Goal: Information Seeking & Learning: Learn about a topic

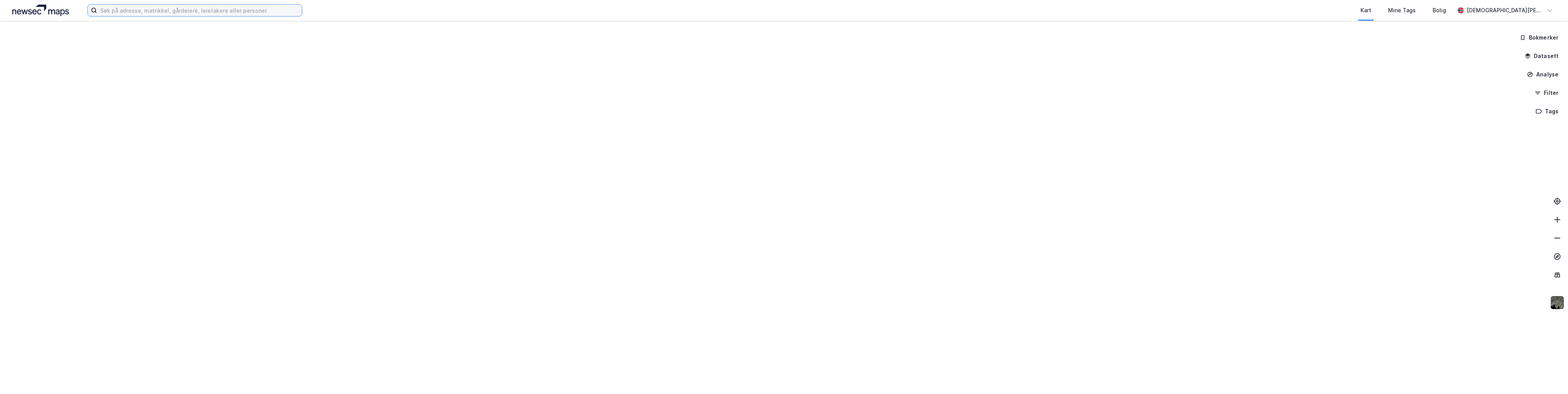
click at [149, 10] on input at bounding box center [199, 11] width 204 height 12
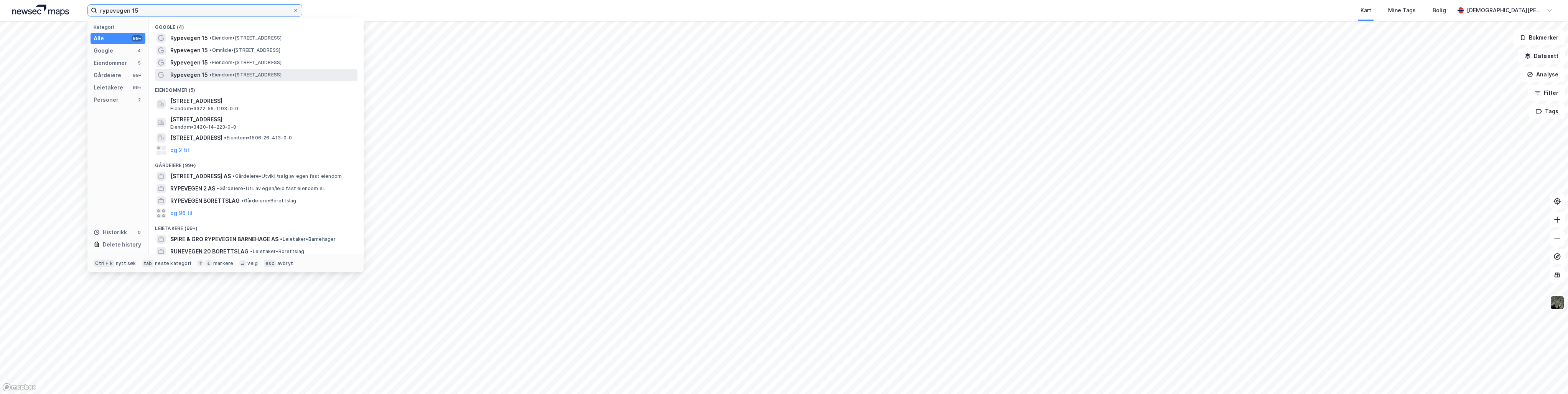
type input "rypevegen 15"
click at [219, 71] on div "Rypevegen 15 • Eiendom • [STREET_ADDRESS]" at bounding box center [263, 74] width 185 height 9
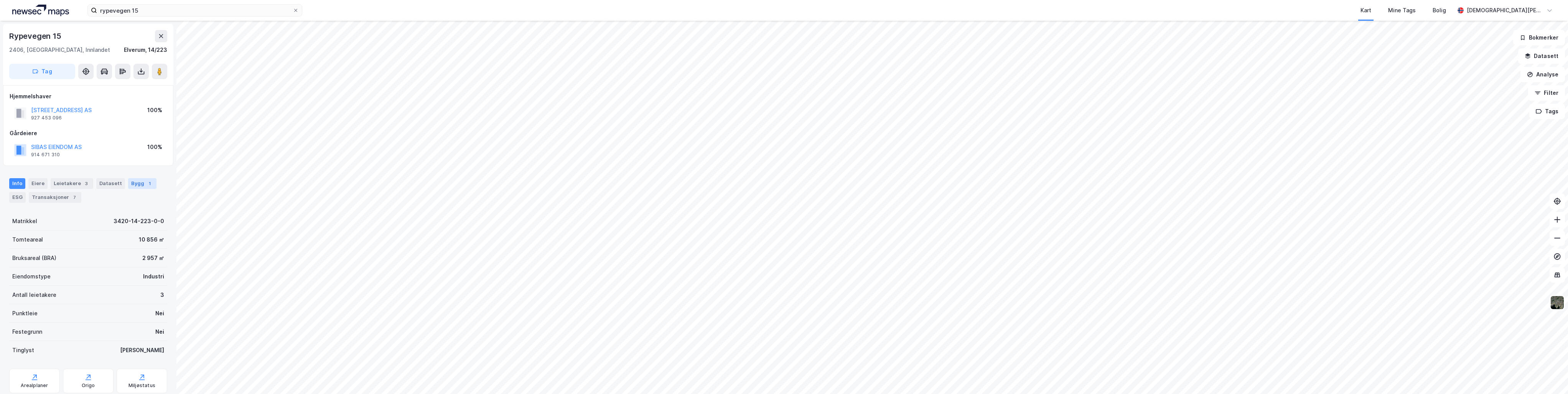
click at [136, 185] on div "Bygg 1" at bounding box center [142, 183] width 28 height 11
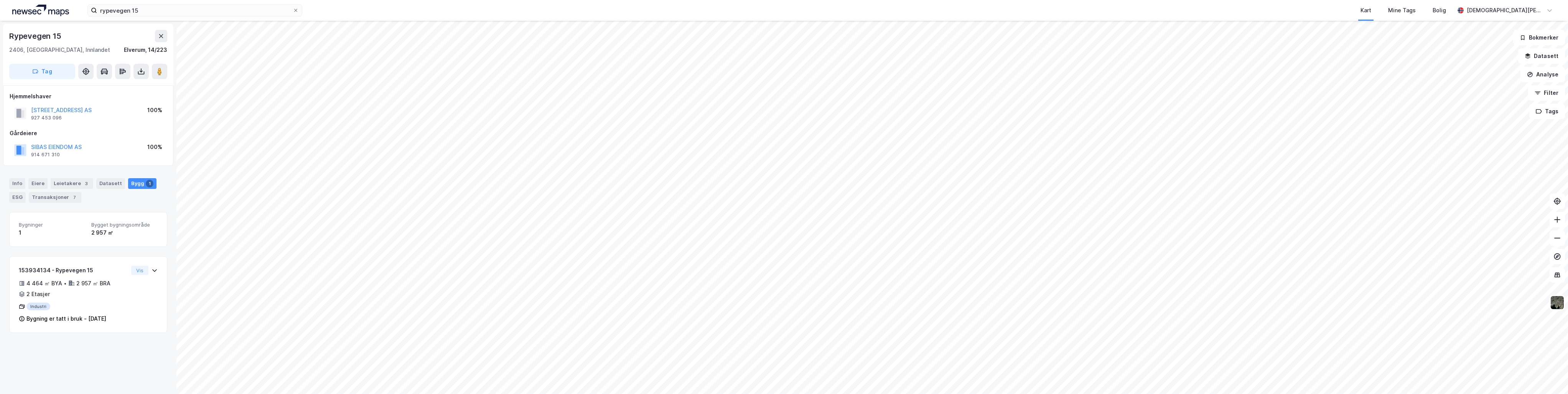
click at [9, 194] on div "Info [PERSON_NAME] 3 Datasett Bygg 1 ESG Transaksjoner 7" at bounding box center [88, 187] width 176 height 37
click at [16, 196] on div "ESG" at bounding box center [17, 197] width 17 height 11
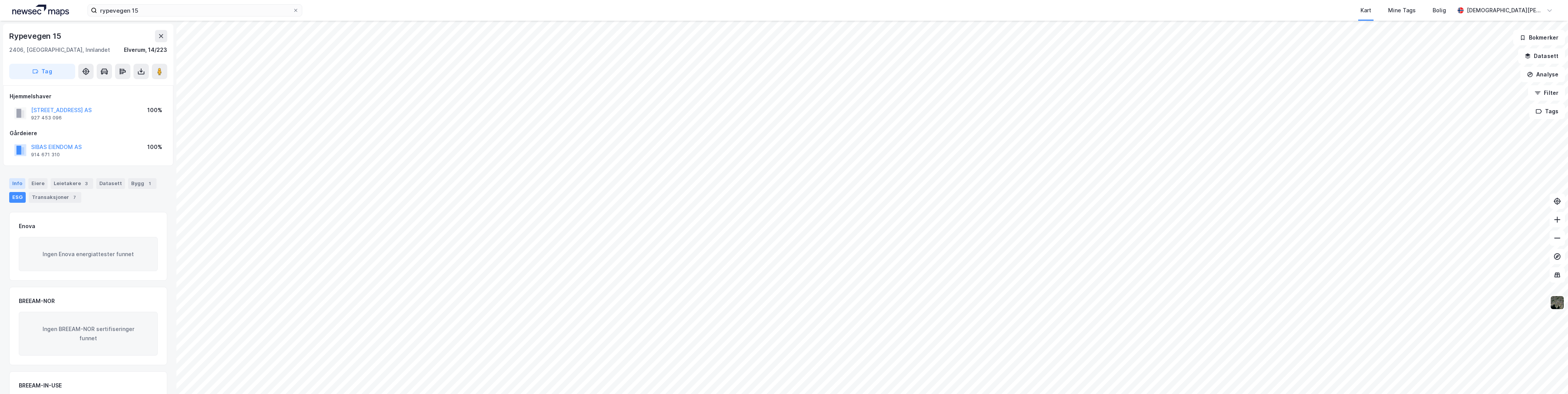
click at [17, 179] on div "Info" at bounding box center [17, 183] width 16 height 11
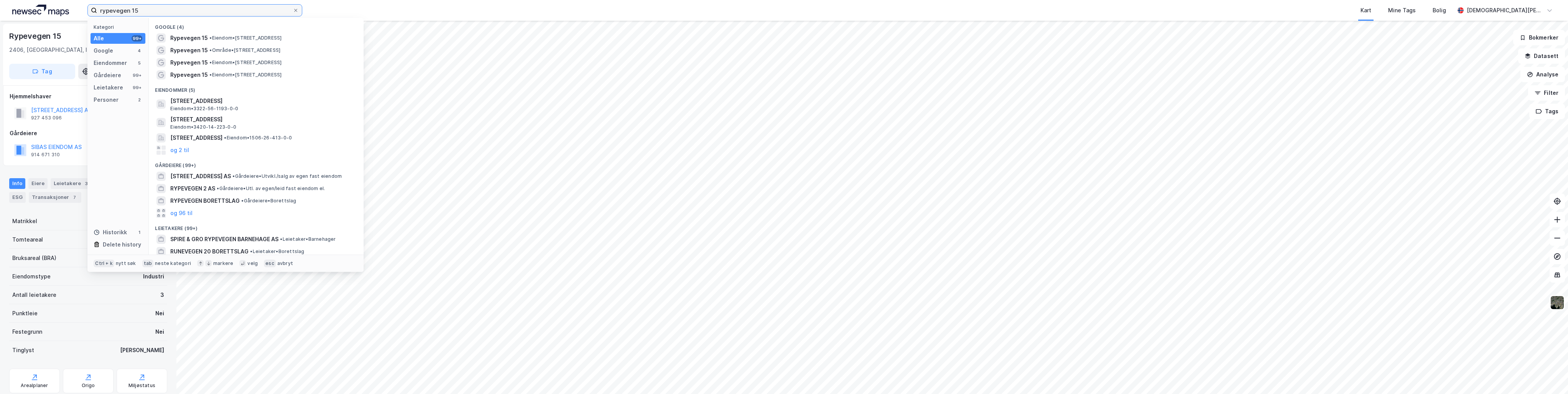
drag, startPoint x: 111, startPoint y: 8, endPoint x: 72, endPoint y: 7, distance: 39.0
click at [70, 7] on div "rypevegen 15 Kategori Alle 99+ Google 4 Eiendommer 5 Gårdeiere 99+ Leietakere 9…" at bounding box center [784, 10] width 1568 height 21
click at [296, 12] on icon at bounding box center [296, 11] width 5 height 5
click at [292, 12] on input "rypevegen 15" at bounding box center [194, 11] width 195 height 12
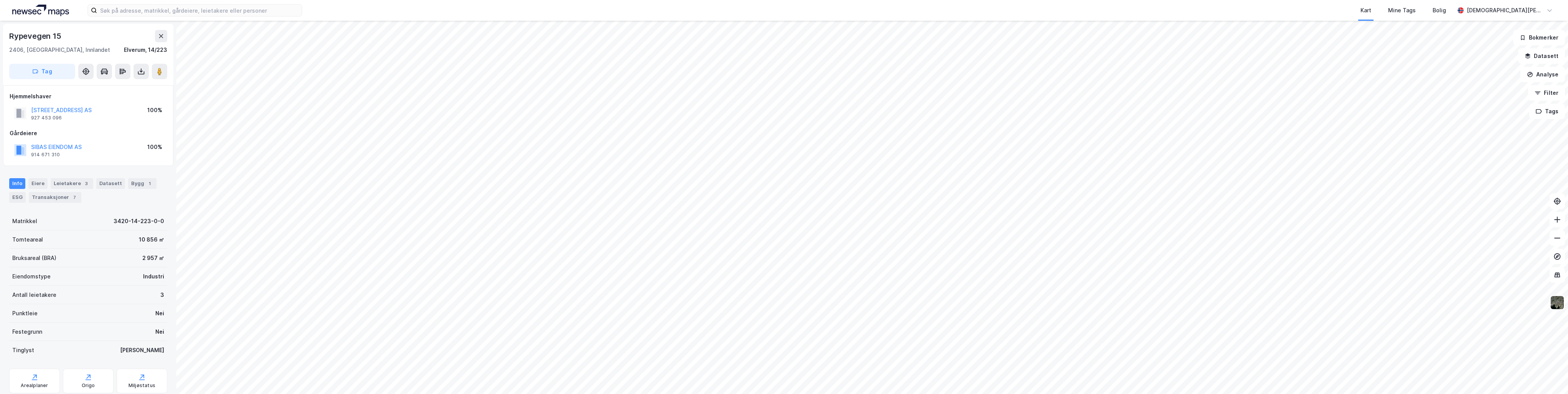
click at [1560, 304] on img at bounding box center [1557, 303] width 15 height 15
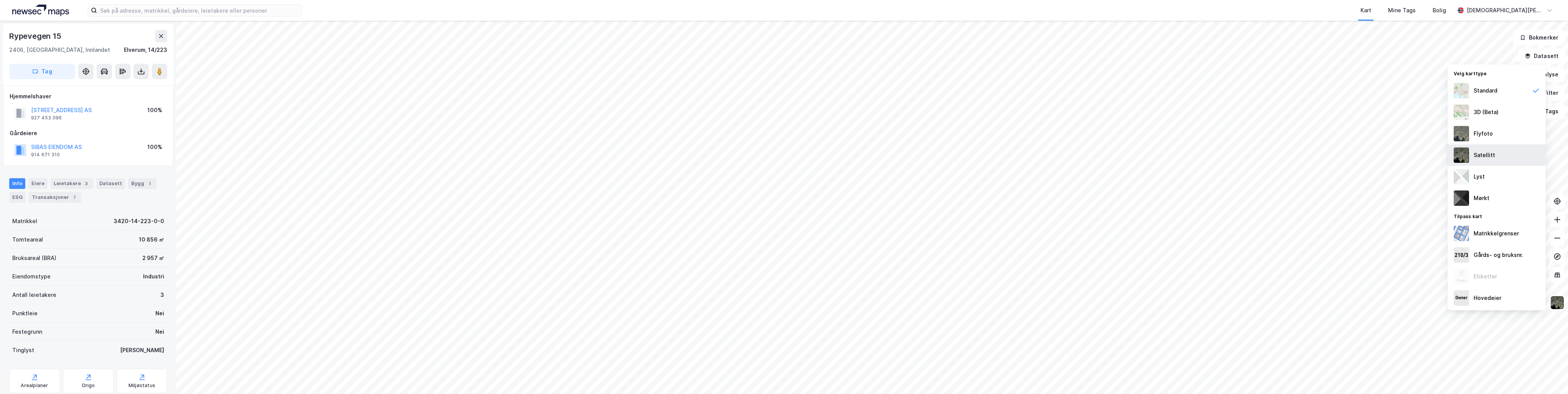
click at [1481, 155] on div "Satellitt" at bounding box center [1484, 155] width 22 height 9
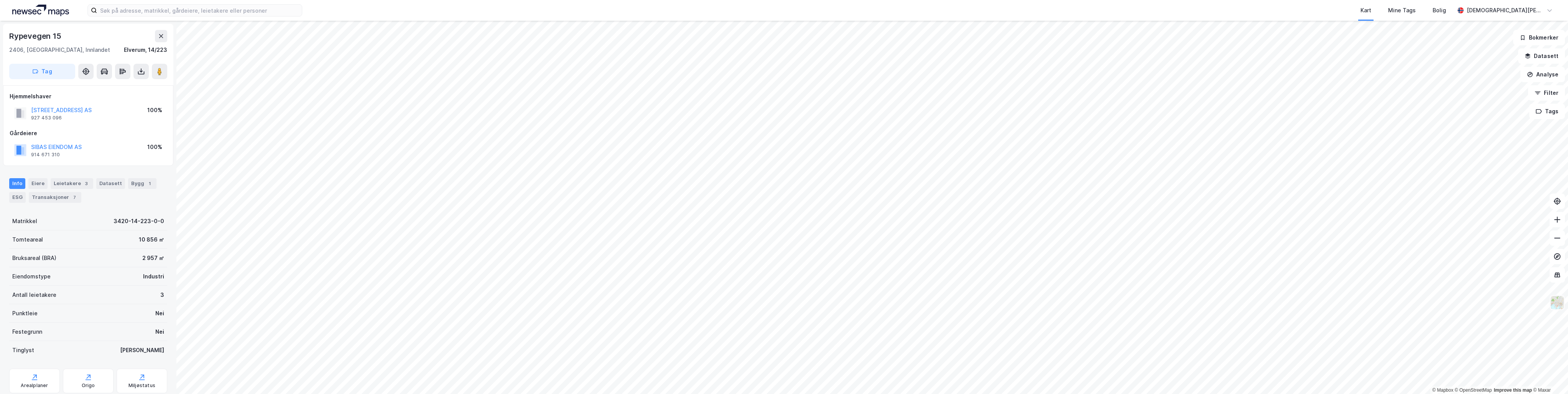
click at [1556, 303] on img at bounding box center [1557, 303] width 15 height 15
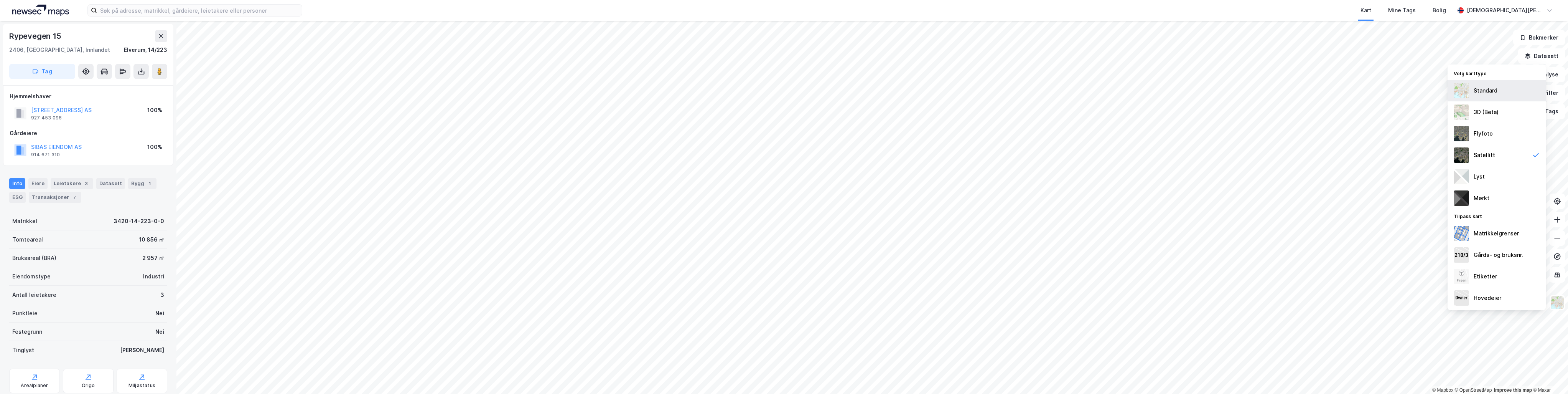
click at [1477, 91] on div "Standard" at bounding box center [1485, 90] width 24 height 9
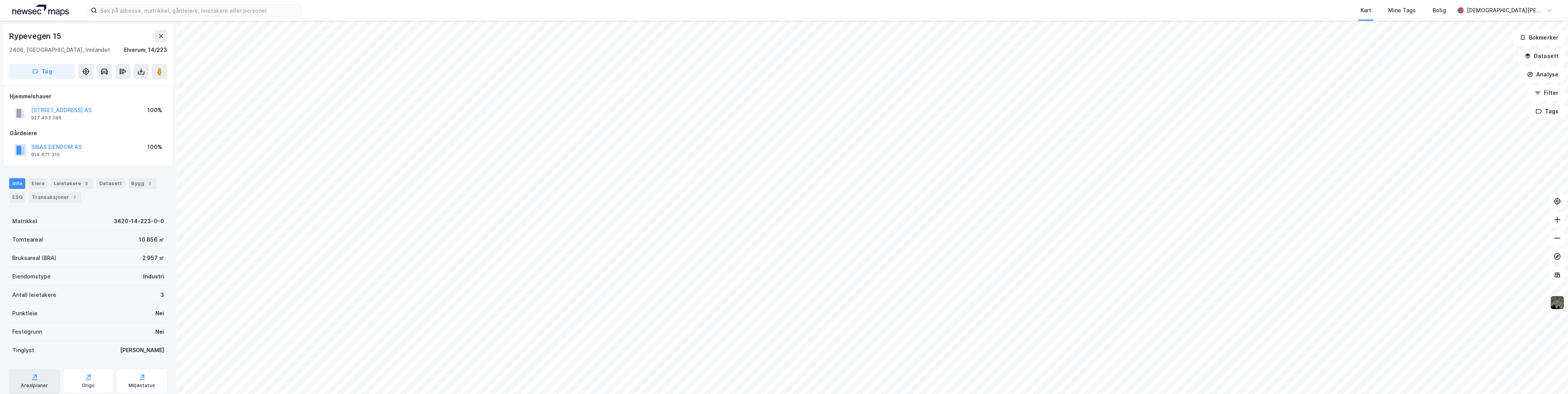
click at [36, 380] on div "Arealplaner" at bounding box center [34, 381] width 51 height 25
